Goal: Task Accomplishment & Management: Use online tool/utility

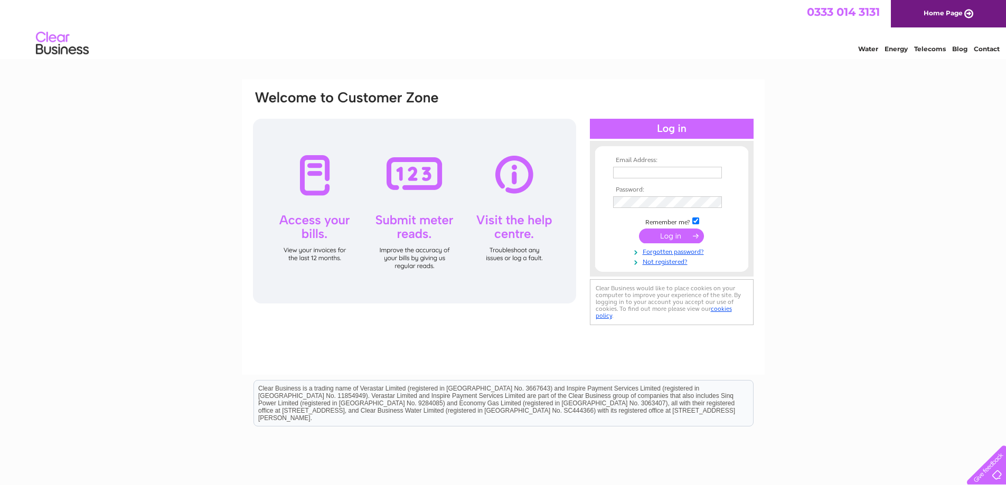
click at [649, 173] on input "text" at bounding box center [667, 173] width 109 height 12
type input "ronmargrier@hotmail.co.uk"
click at [639, 230] on input "submit" at bounding box center [671, 237] width 65 height 15
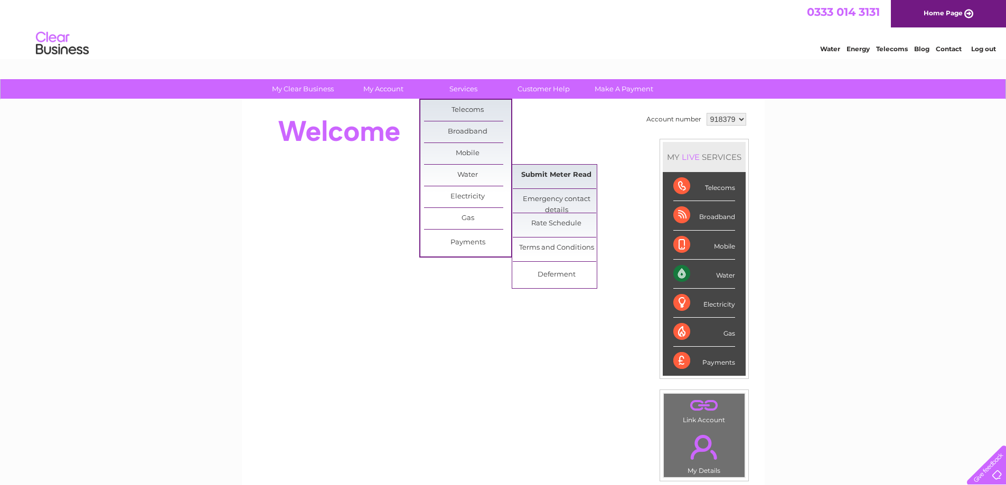
click at [553, 178] on link "Submit Meter Read" at bounding box center [556, 175] width 87 height 21
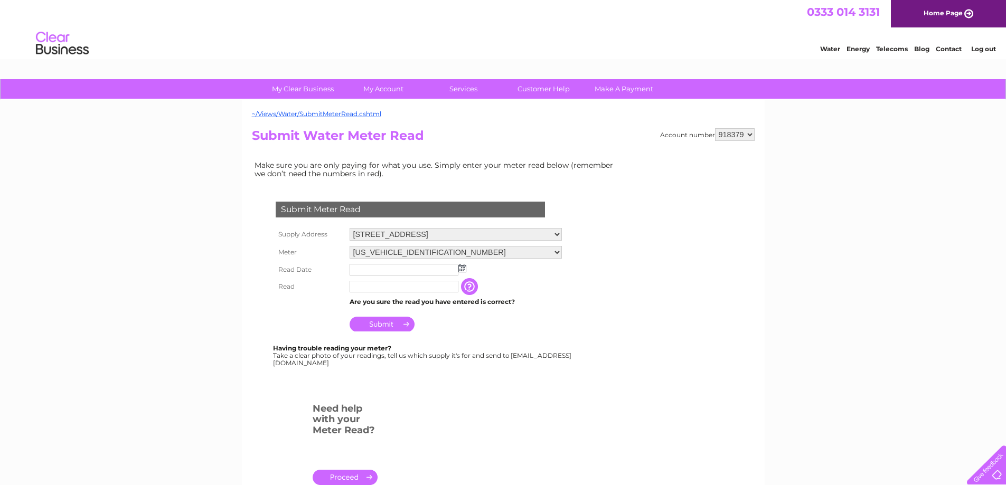
click at [414, 270] on input "text" at bounding box center [403, 270] width 109 height 12
click at [463, 270] on img at bounding box center [462, 268] width 8 height 8
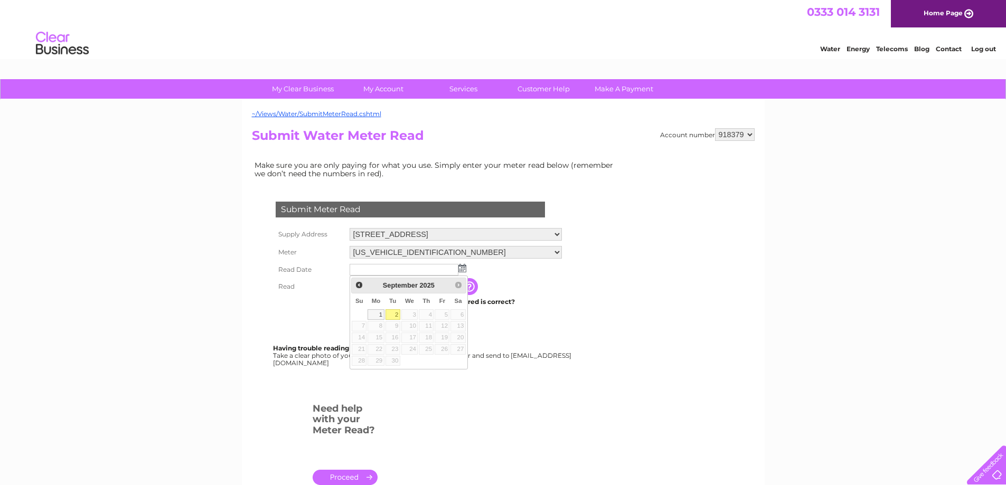
click at [395, 316] on link "2" at bounding box center [392, 314] width 15 height 11
type input "2025/09/02"
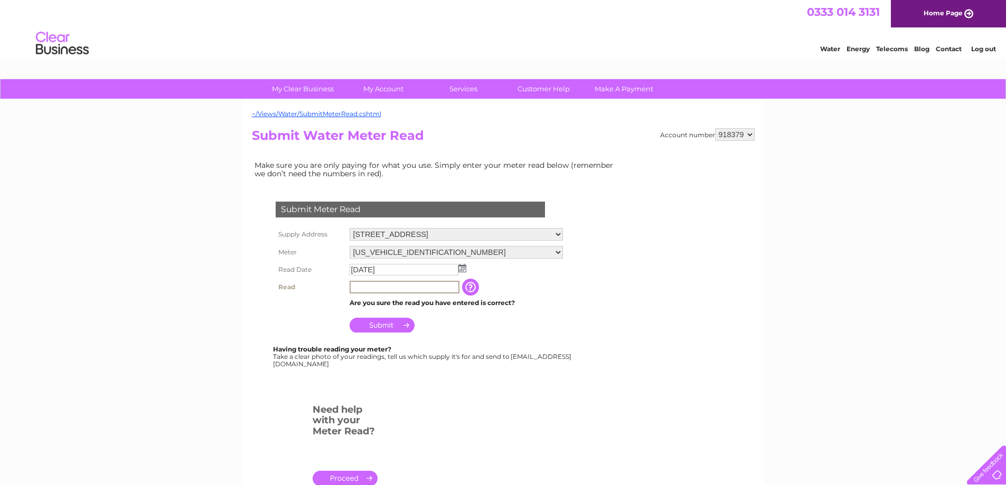
click at [399, 286] on input "text" at bounding box center [404, 287] width 110 height 13
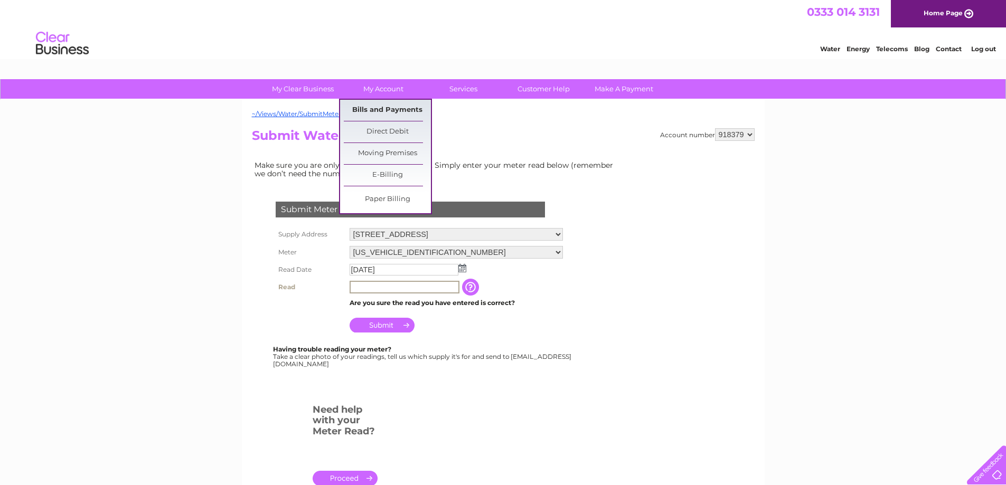
click at [387, 109] on link "Bills and Payments" at bounding box center [387, 110] width 87 height 21
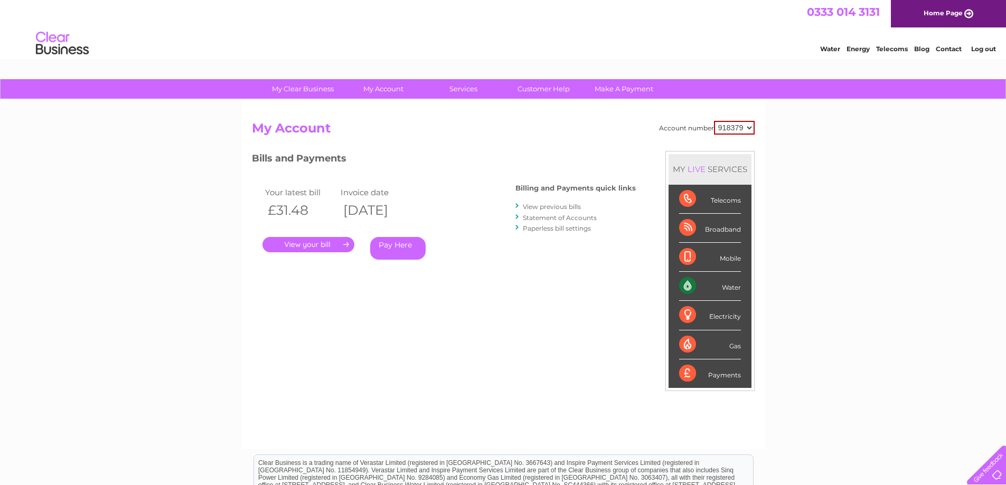
click at [309, 244] on link "." at bounding box center [308, 244] width 92 height 15
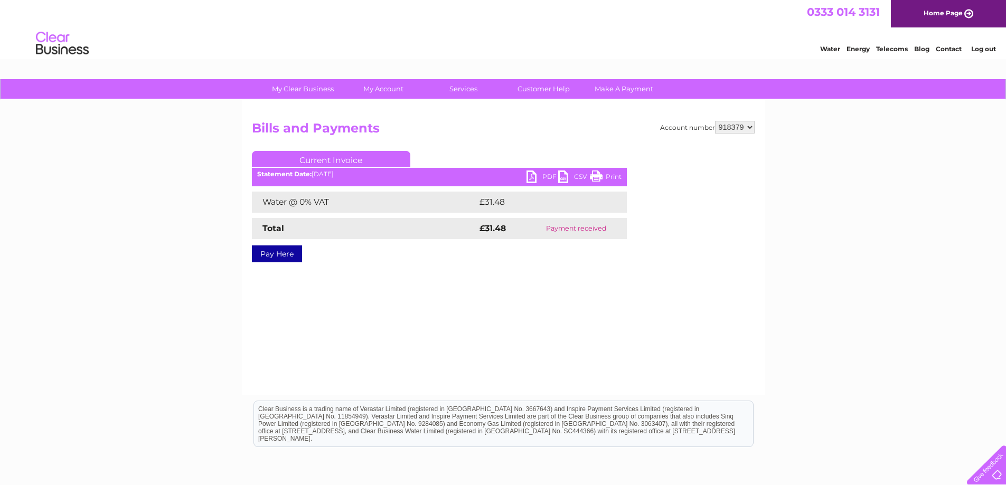
click at [533, 178] on link "PDF" at bounding box center [542, 177] width 32 height 15
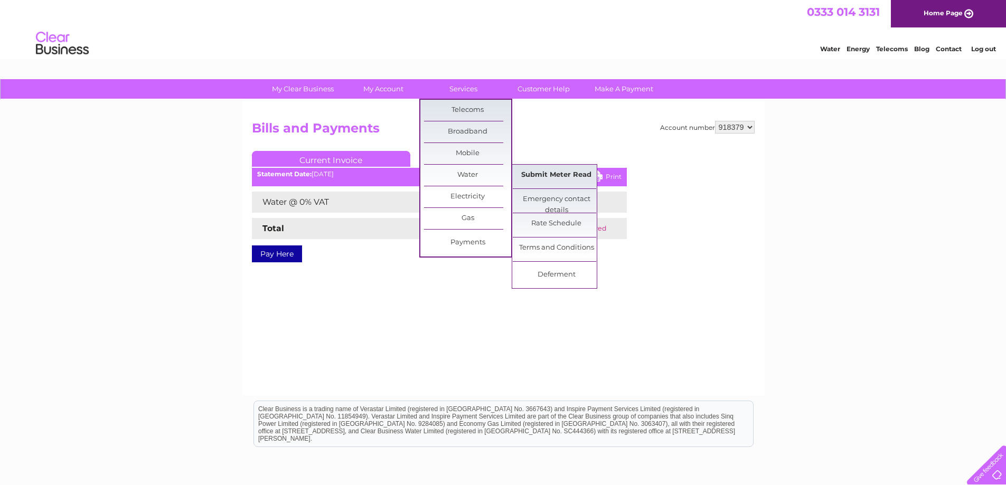
click at [539, 176] on link "Submit Meter Read" at bounding box center [556, 175] width 87 height 21
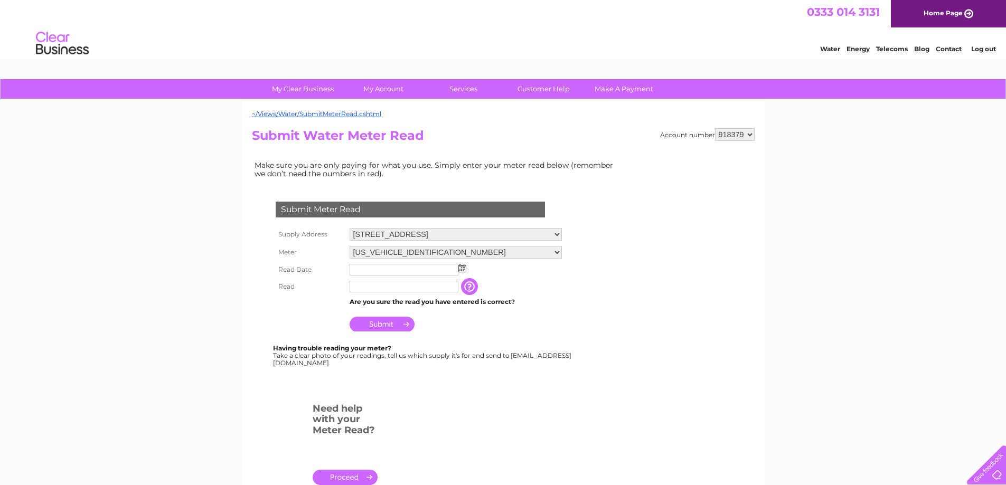
click at [404, 267] on input "text" at bounding box center [403, 270] width 109 height 12
click at [464, 270] on img at bounding box center [463, 268] width 8 height 8
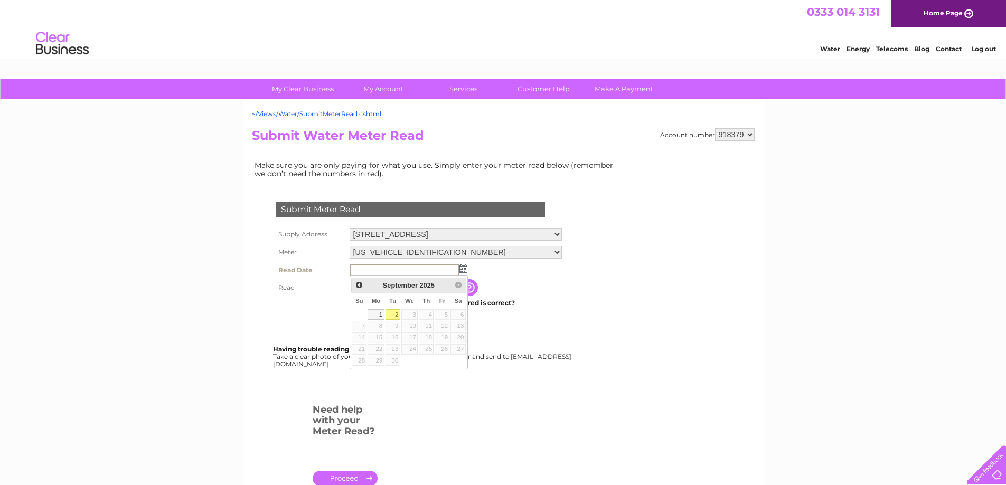
click at [392, 312] on link "2" at bounding box center [392, 314] width 15 height 11
type input "[DATE]"
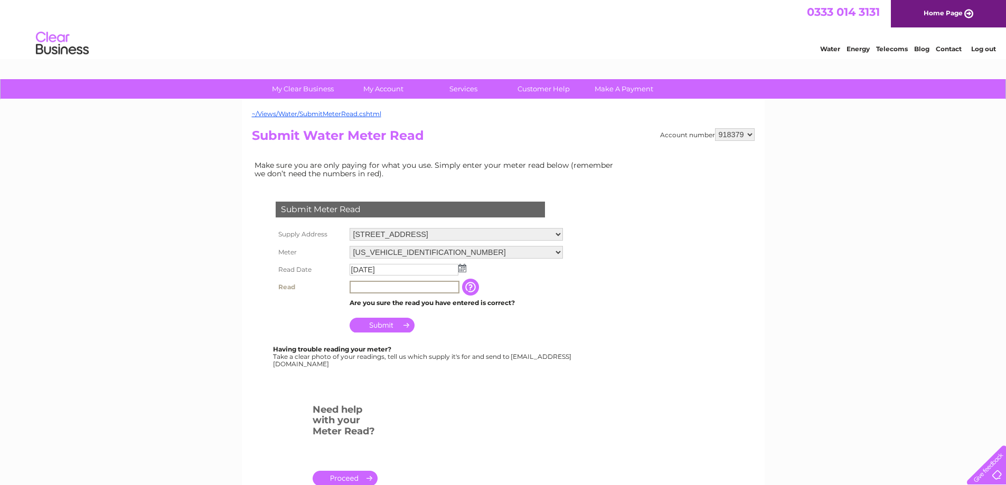
click at [381, 286] on input "text" at bounding box center [404, 287] width 110 height 13
type input "331"
click at [372, 327] on input "Submit" at bounding box center [381, 324] width 65 height 15
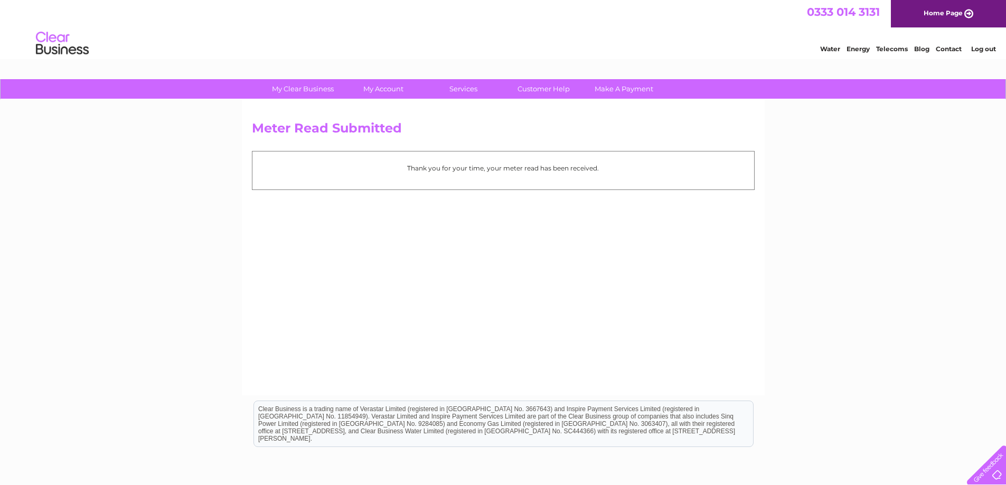
click at [979, 52] on link "Log out" at bounding box center [983, 49] width 25 height 8
